Goal: Information Seeking & Learning: Learn about a topic

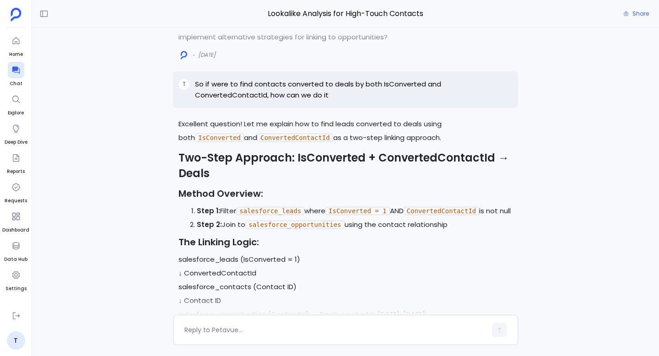
scroll to position [-21297, 0]
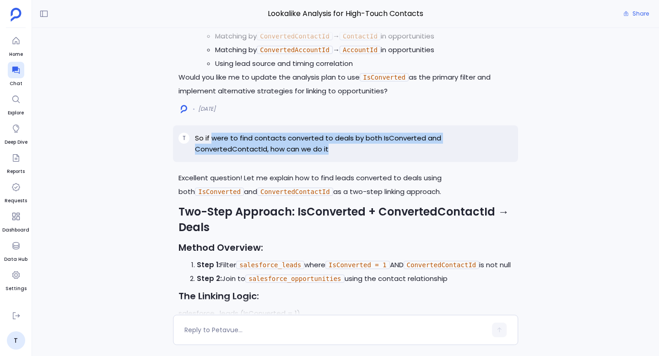
drag, startPoint x: 213, startPoint y: 146, endPoint x: 269, endPoint y: 159, distance: 57.2
click at [269, 155] on p "So if were to find contacts converted to deals by both IsConverted and Converte…" at bounding box center [353, 144] width 317 height 22
click at [275, 155] on p "So if were to find contacts converted to deals by both IsConverted and Converte…" at bounding box center [353, 144] width 317 height 22
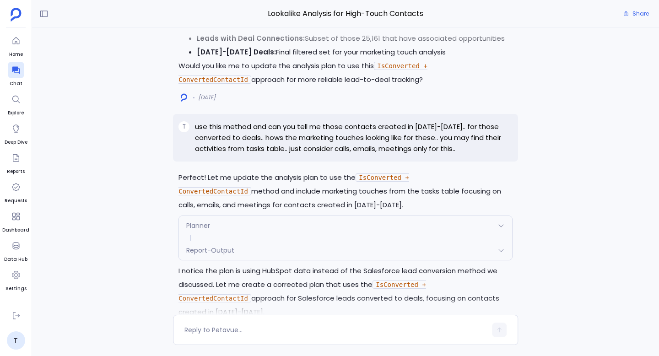
scroll to position [-20716, 0]
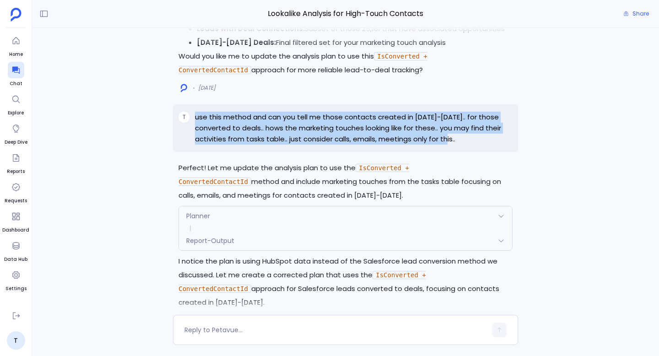
drag, startPoint x: 195, startPoint y: 140, endPoint x: 473, endPoint y: 162, distance: 278.5
click at [473, 145] on p "use this method and can you tell me those contacts created in [DATE]-[DATE].. f…" at bounding box center [353, 128] width 317 height 33
click at [324, 145] on p "use this method and can you tell me those contacts created in [DATE]-[DATE].. f…" at bounding box center [353, 128] width 317 height 33
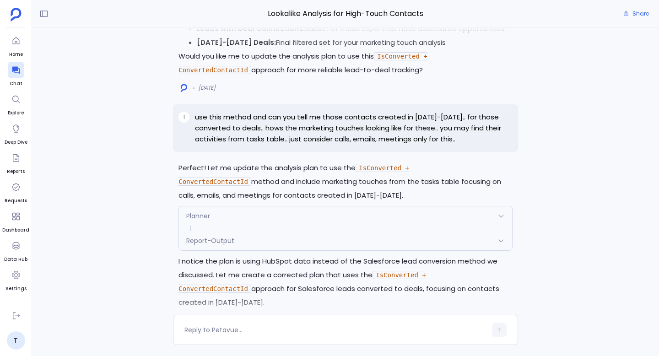
scroll to position [-20667, 0]
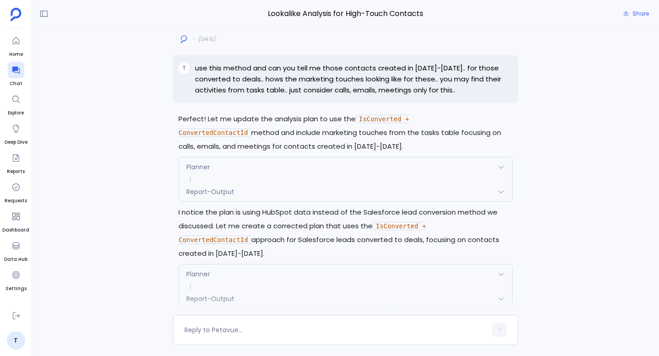
click at [266, 177] on div "Planner" at bounding box center [345, 166] width 333 height 19
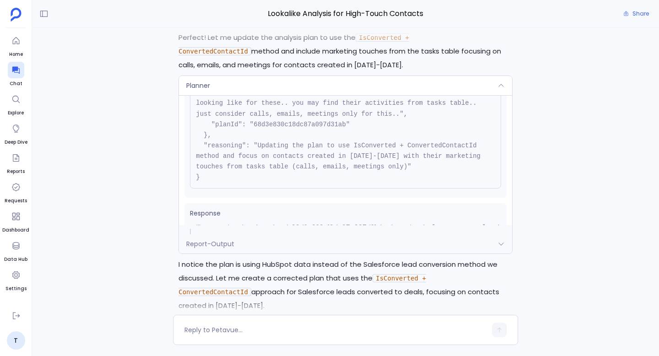
scroll to position [75, 0]
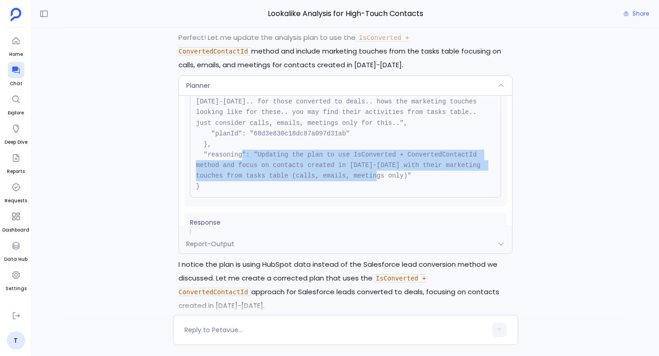
drag, startPoint x: 259, startPoint y: 177, endPoint x: 405, endPoint y: 204, distance: 148.3
click at [405, 198] on pre "{ "name": "Planner", "args": { "query": "use this method and can you tell me th…" at bounding box center [345, 122] width 311 height 149
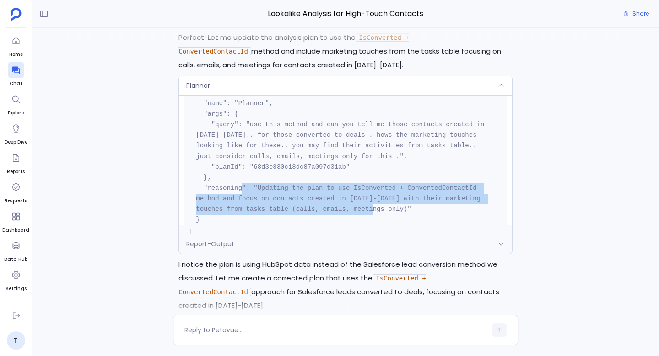
scroll to position [40, 0]
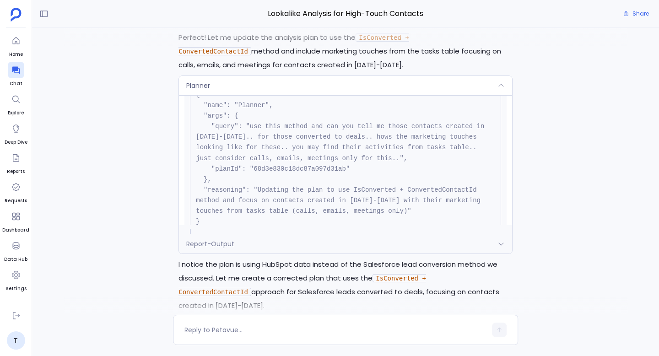
click at [405, 204] on pre "{ "name": "Planner", "args": { "query": "use this method and can you tell me th…" at bounding box center [345, 158] width 311 height 149
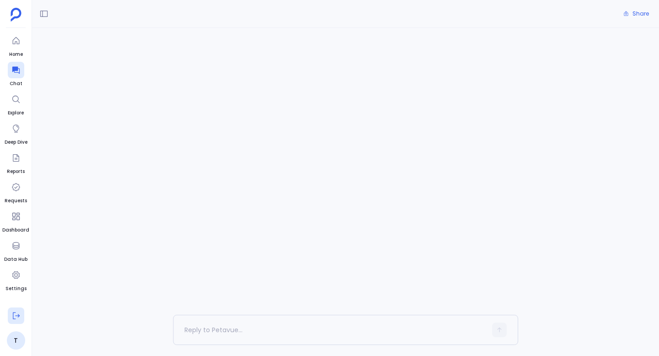
click at [16, 314] on icon at bounding box center [15, 315] width 9 height 9
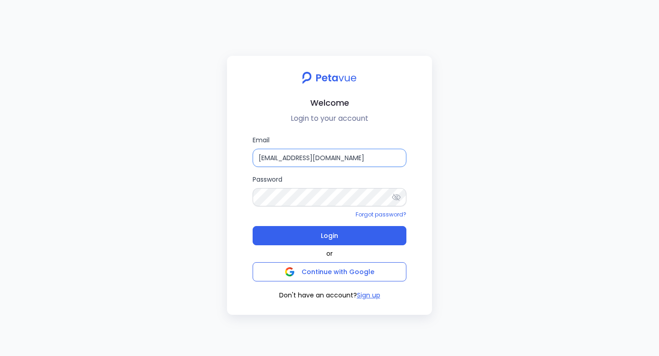
click at [311, 157] on input "support+turingvuestag_1@petavue.com" at bounding box center [330, 158] width 154 height 18
click at [339, 159] on input "support+turingvuestag_1@petavue.com" at bounding box center [330, 158] width 154 height 18
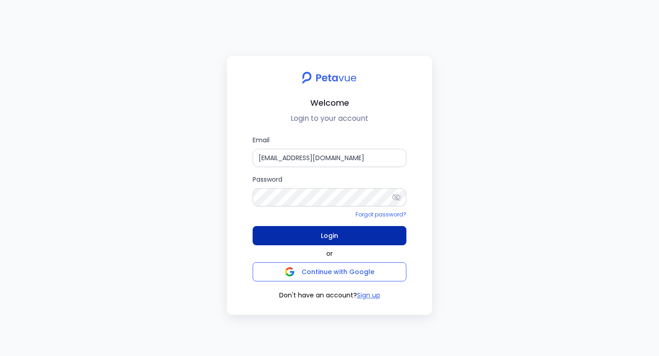
type input "support+turingvuestag@petavue.com"
click at [337, 233] on span "Login" at bounding box center [329, 235] width 17 height 13
